Goal: Task Accomplishment & Management: Manage account settings

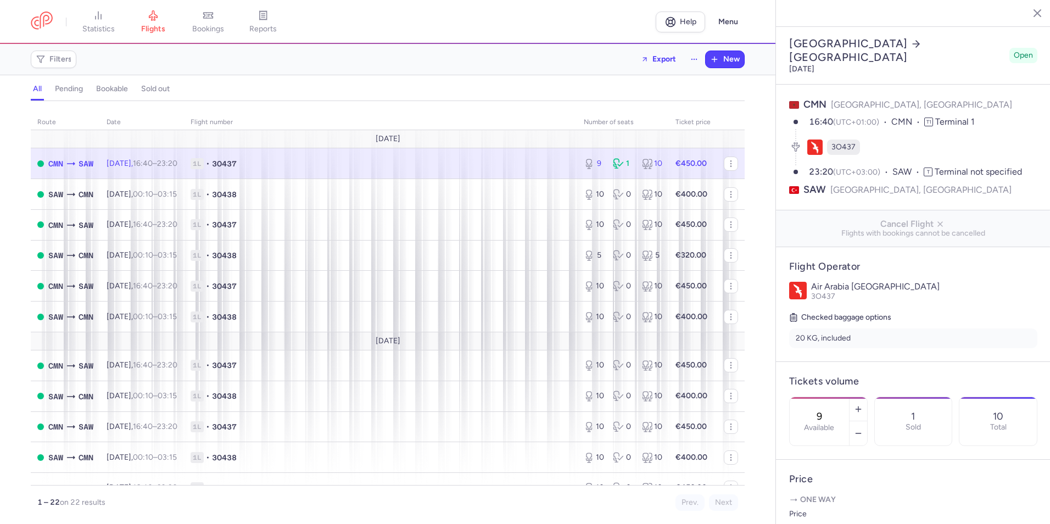
select select "days"
click at [540, 160] on span "1L • 3O437" at bounding box center [381, 163] width 380 height 11
click at [867, 421] on button "button" at bounding box center [858, 433] width 18 height 24
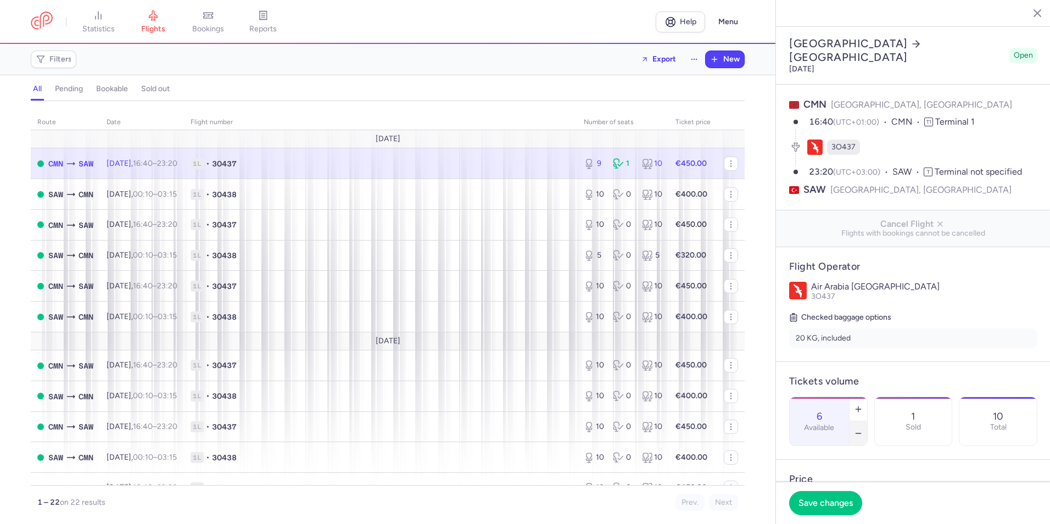
click at [867, 421] on button "button" at bounding box center [858, 433] width 18 height 24
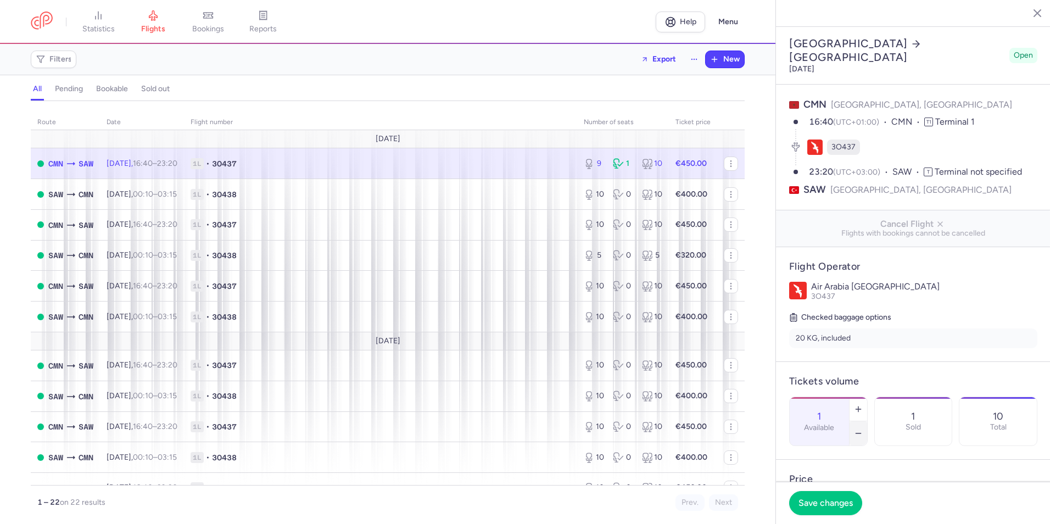
click at [867, 421] on button "button" at bounding box center [858, 433] width 18 height 24
type input "0"
click at [837, 507] on button "Save changes" at bounding box center [825, 502] width 73 height 24
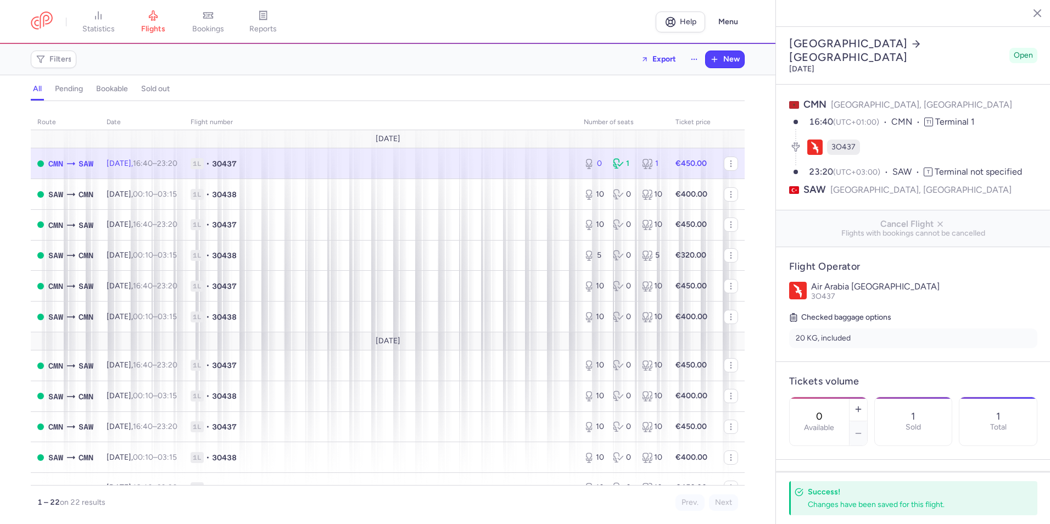
scroll to position [165, 0]
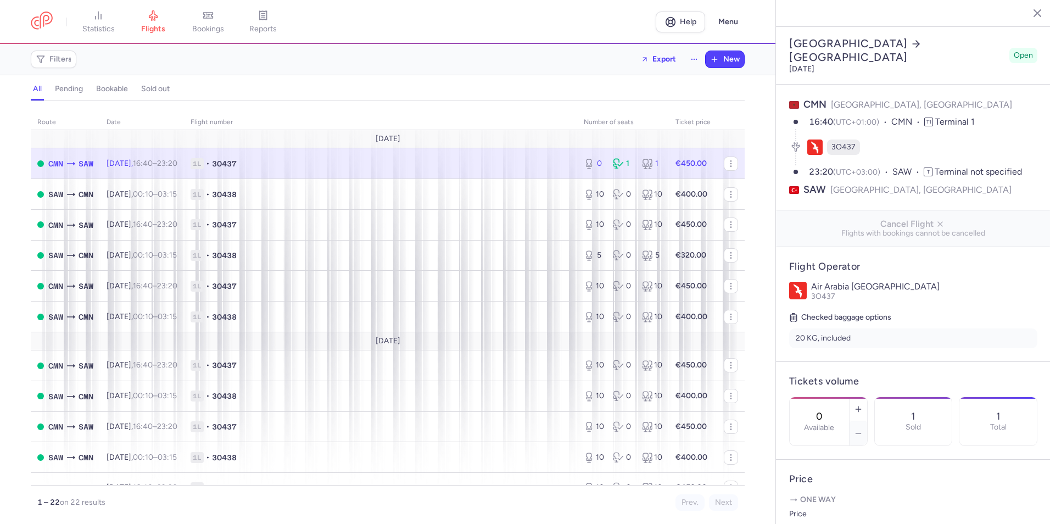
select select "days"
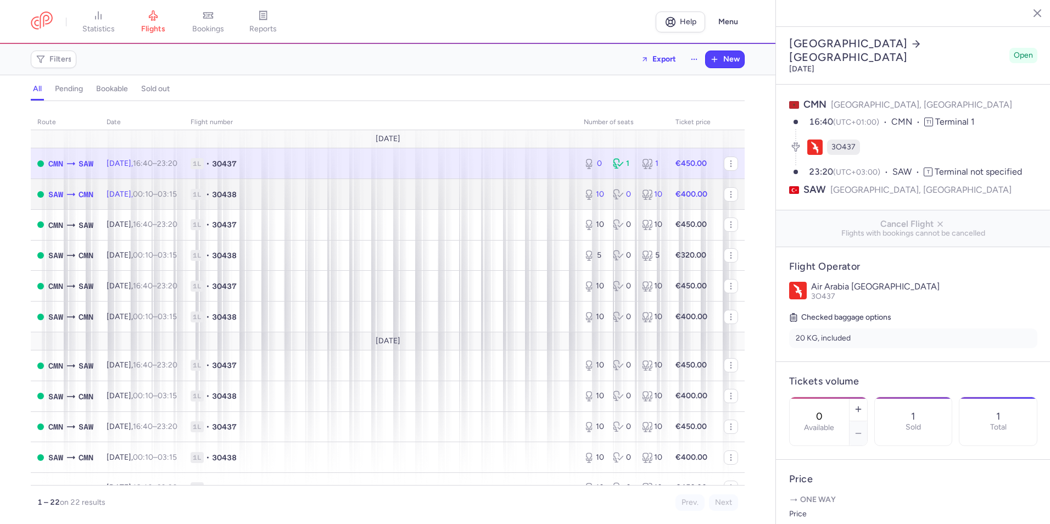
click at [492, 193] on span "1L • 3O438" at bounding box center [381, 194] width 380 height 11
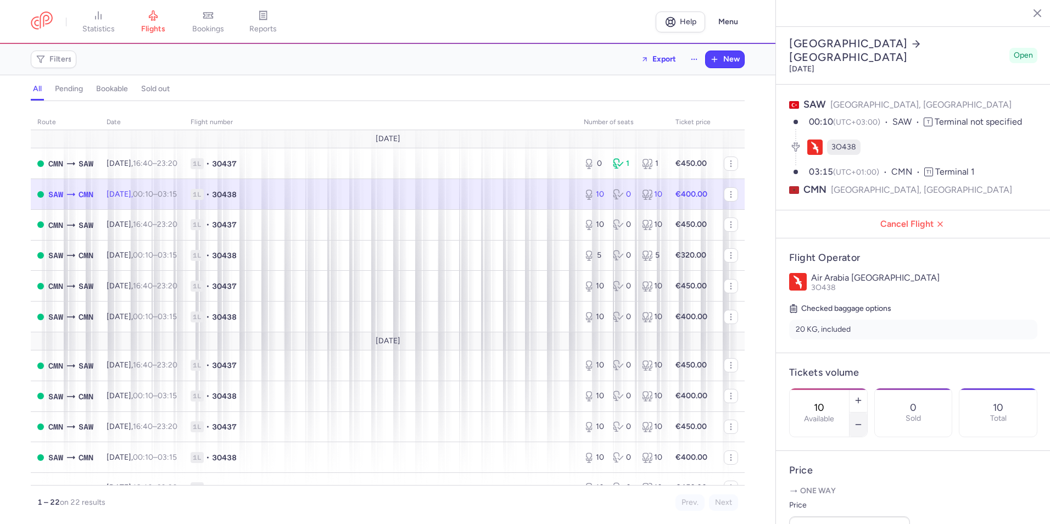
click at [863, 420] on icon "button" at bounding box center [858, 424] width 9 height 9
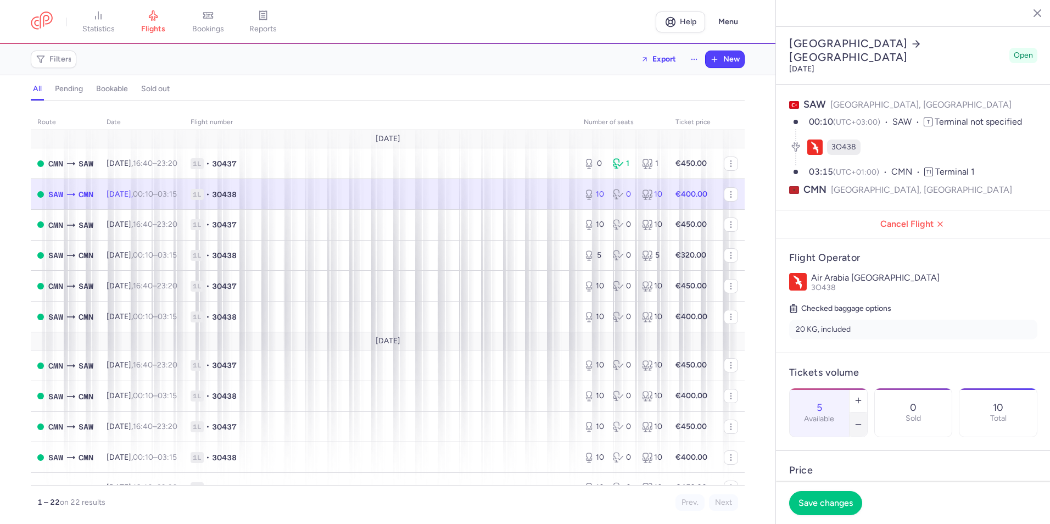
click at [863, 420] on icon "button" at bounding box center [858, 424] width 9 height 9
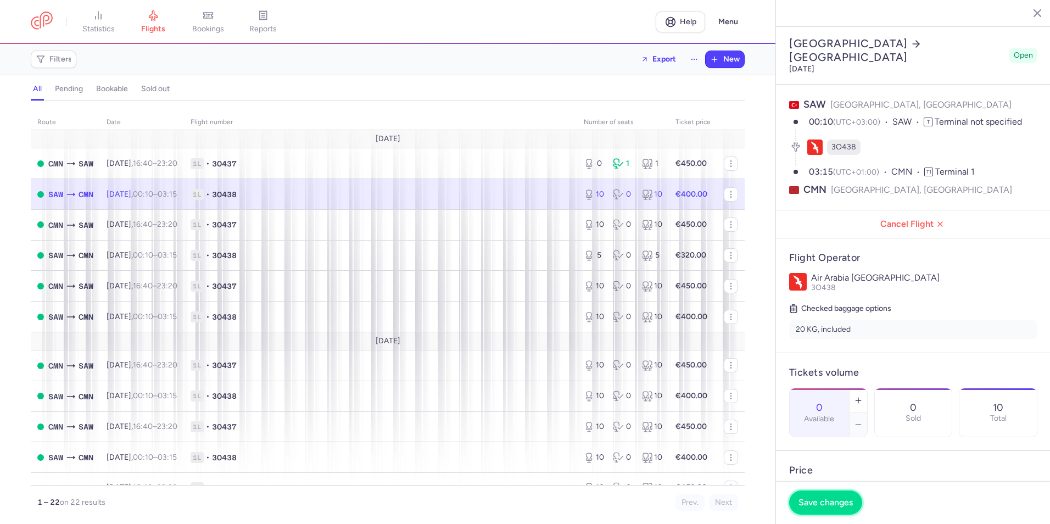
click at [839, 509] on button "Save changes" at bounding box center [825, 502] width 73 height 24
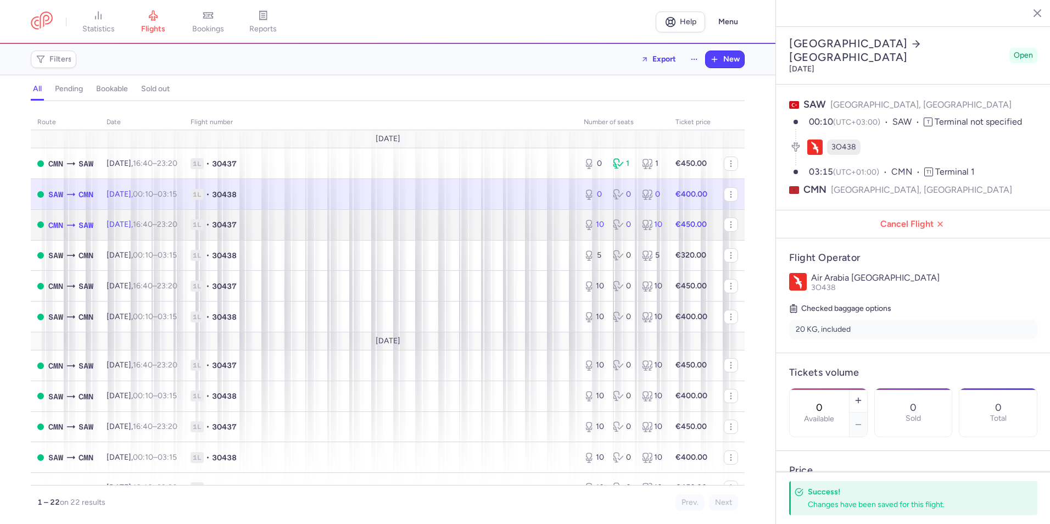
click at [445, 227] on span "1L • 3O437" at bounding box center [381, 224] width 380 height 11
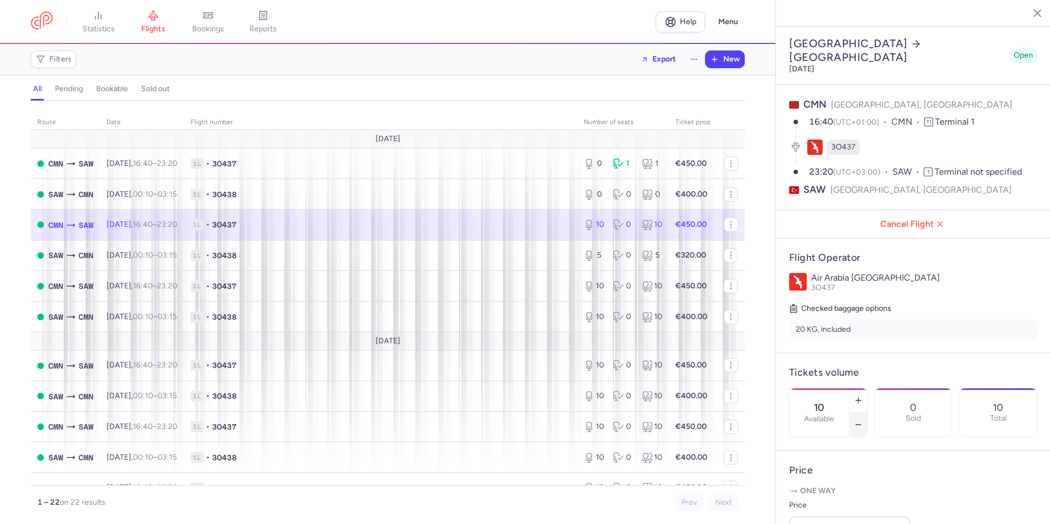
click at [863, 420] on icon "button" at bounding box center [858, 424] width 9 height 9
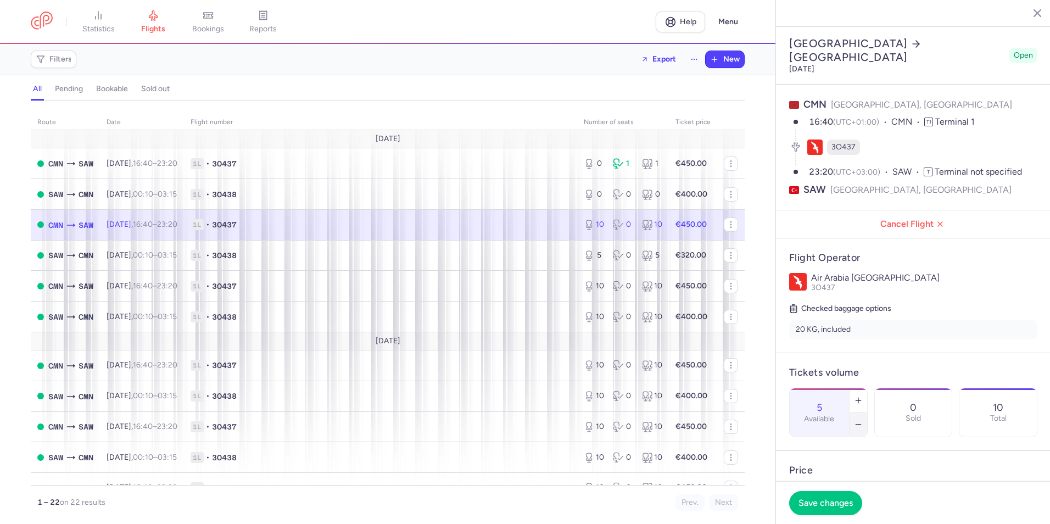
click at [863, 420] on icon "button" at bounding box center [858, 424] width 9 height 9
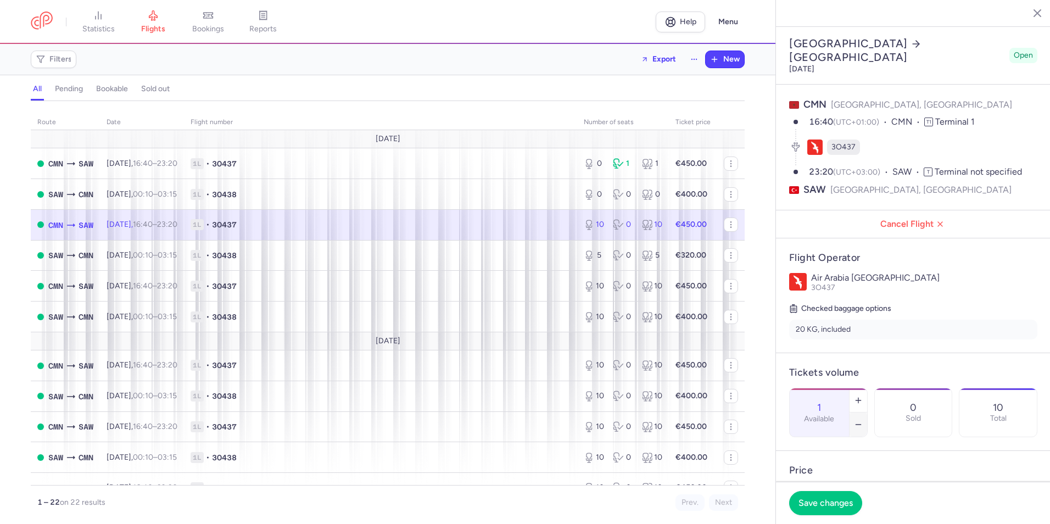
type input "0"
click at [833, 506] on span "Save changes" at bounding box center [825, 502] width 54 height 10
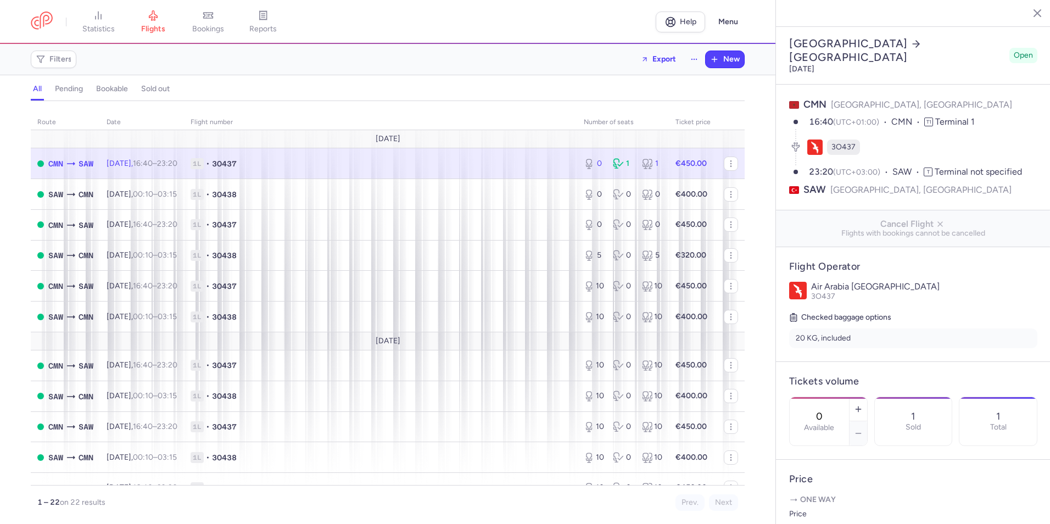
select select "days"
click at [537, 165] on span "1L • 3O437" at bounding box center [381, 163] width 380 height 11
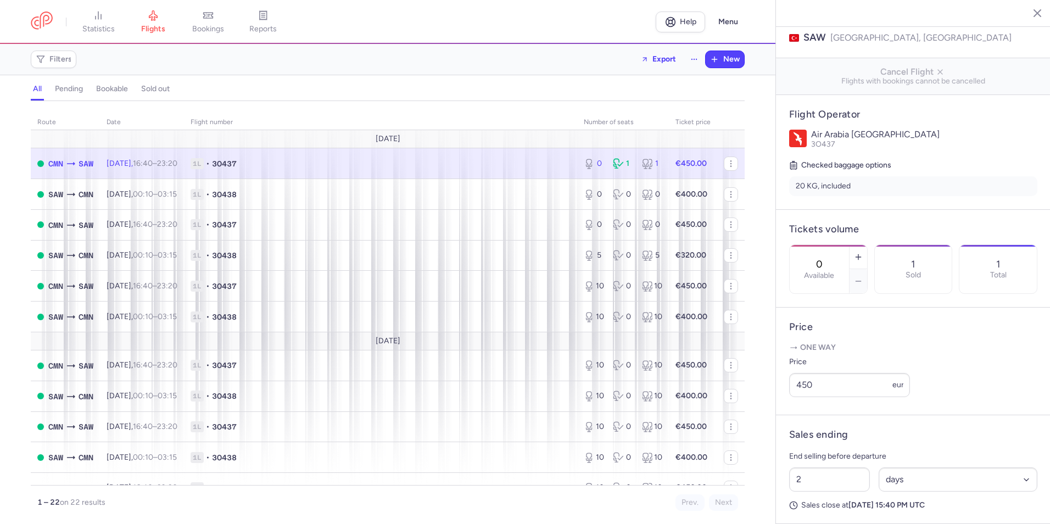
scroll to position [262, 0]
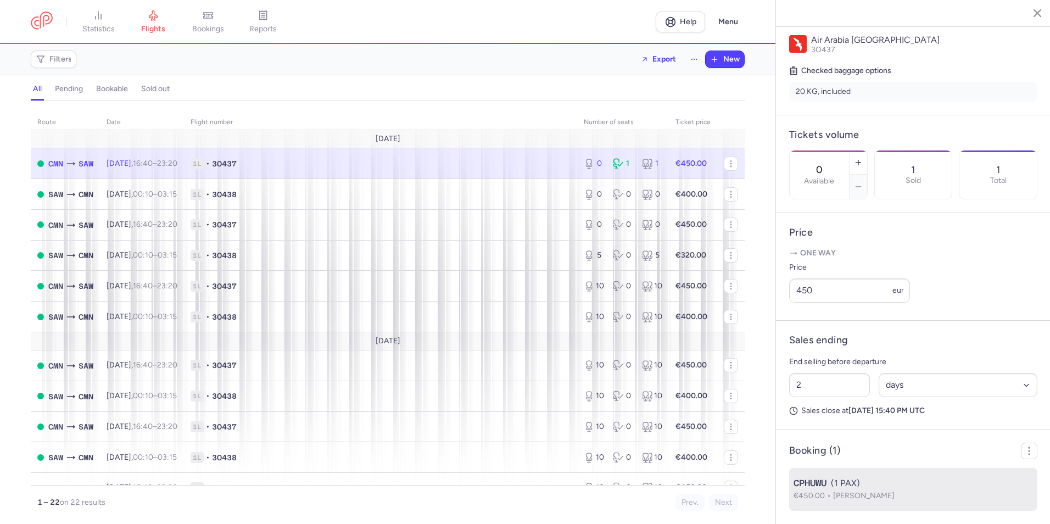
click at [849, 490] on p "€450.00 Salima HOUMIDA" at bounding box center [912, 496] width 239 height 12
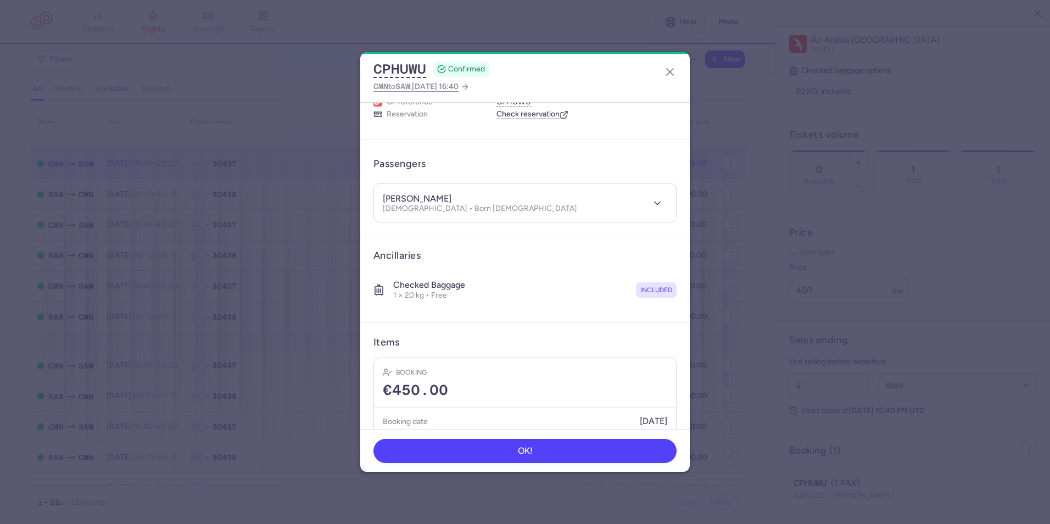
scroll to position [82, 0]
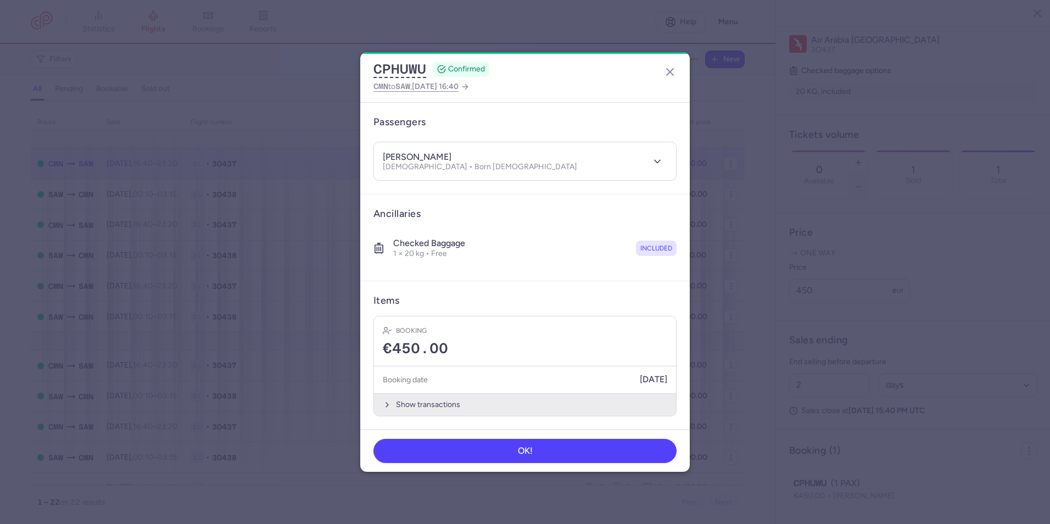
click at [387, 406] on polyline "button" at bounding box center [387, 404] width 2 height 4
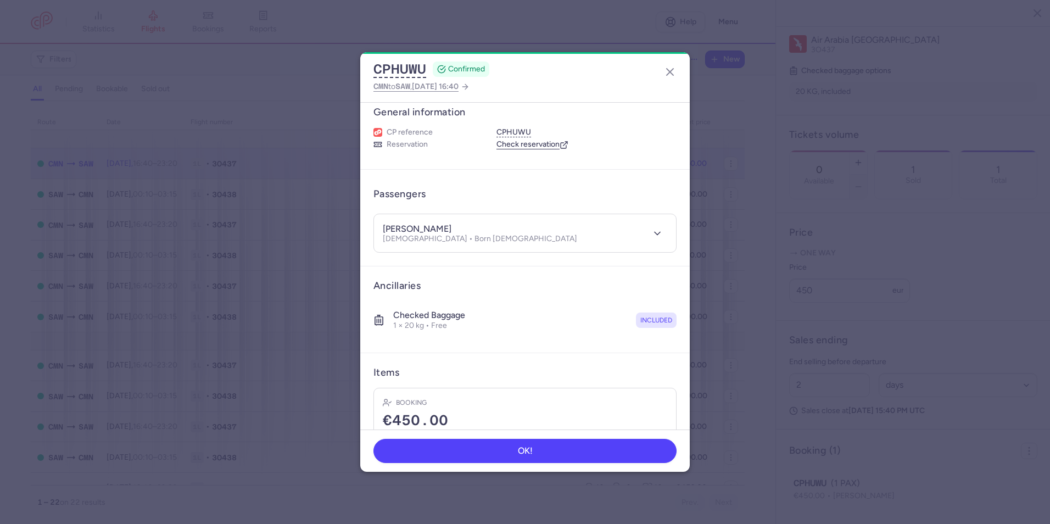
scroll to position [0, 0]
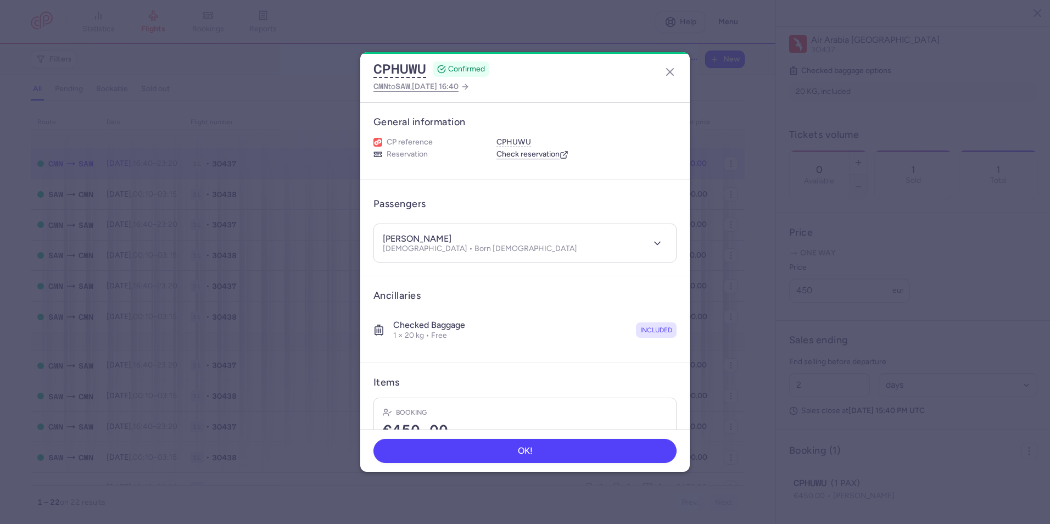
click at [541, 154] on link "Check reservation" at bounding box center [532, 154] width 72 height 10
click at [669, 63] on button "button" at bounding box center [670, 72] width 18 height 18
